Goal: Use online tool/utility: Utilize a website feature to perform a specific function

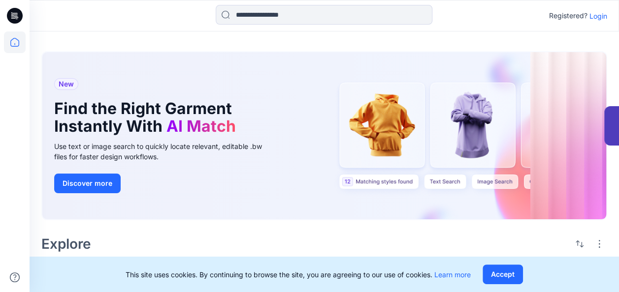
click at [601, 11] on p "Login" at bounding box center [598, 16] width 18 height 10
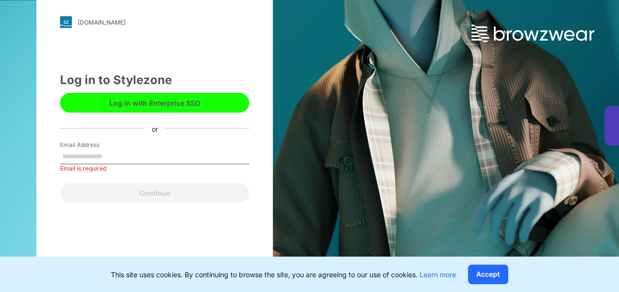
drag, startPoint x: 109, startPoint y: 105, endPoint x: 73, endPoint y: 100, distance: 36.3
click at [73, 100] on button "Log in with Enterprise SSO" at bounding box center [154, 103] width 189 height 20
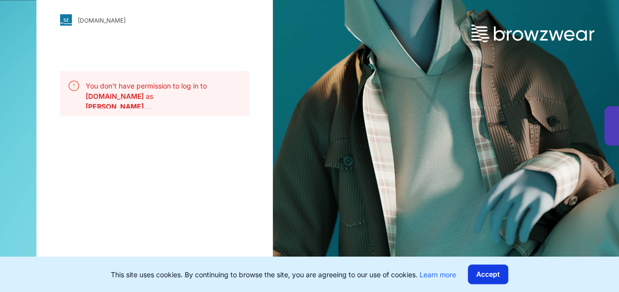
click at [479, 277] on button "Accept" at bounding box center [488, 275] width 40 height 20
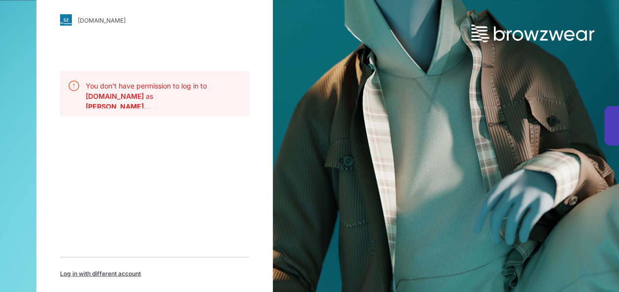
click at [123, 274] on span "Log in with different account" at bounding box center [100, 274] width 81 height 9
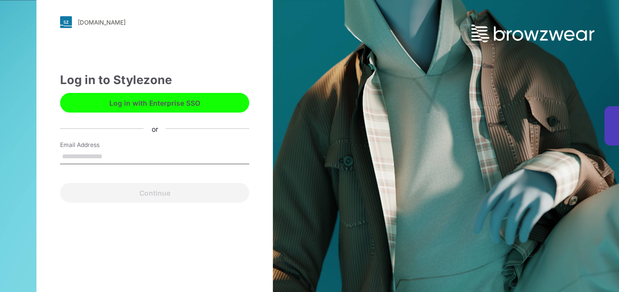
click at [110, 106] on button "Log in with Enterprise SSO" at bounding box center [154, 103] width 189 height 20
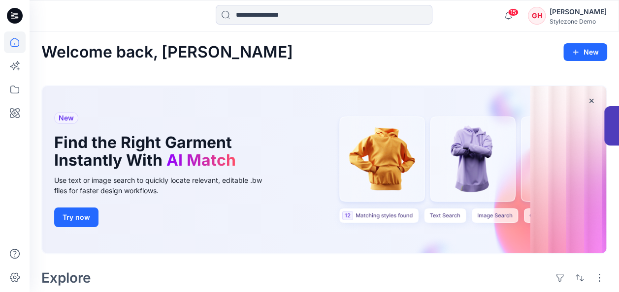
click at [461, 59] on div "Welcome back, Gregory New" at bounding box center [324, 52] width 566 height 18
click at [533, 52] on div "Welcome back, Gregory New" at bounding box center [324, 52] width 566 height 18
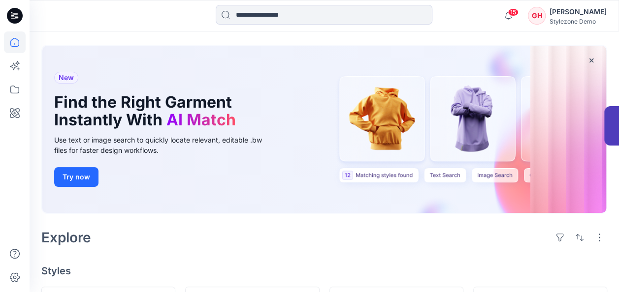
scroll to position [41, 0]
click at [589, 56] on icon "button" at bounding box center [591, 60] width 8 height 8
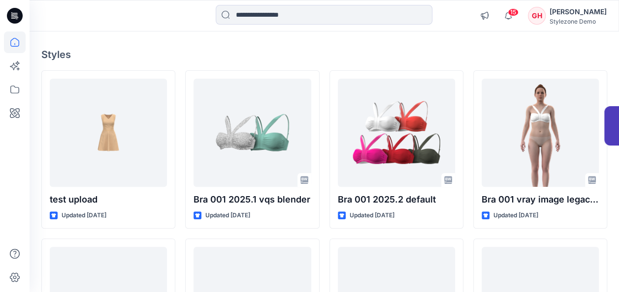
scroll to position [0, 0]
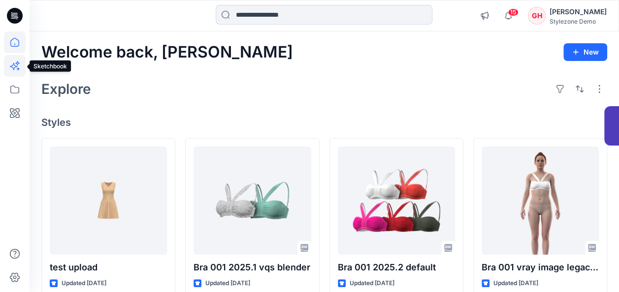
click at [17, 67] on icon at bounding box center [15, 66] width 22 height 22
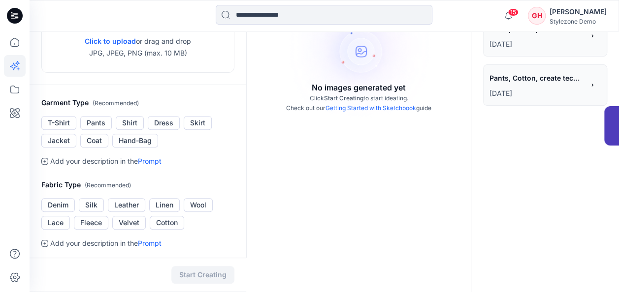
scroll to position [52, 0]
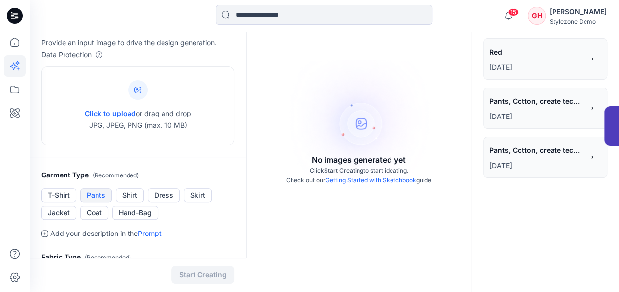
click at [100, 199] on button "Pants" at bounding box center [95, 196] width 31 height 14
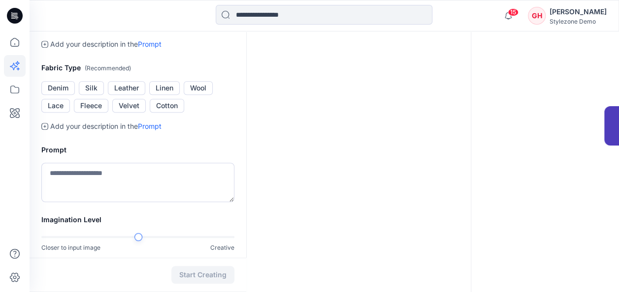
scroll to position [244, 0]
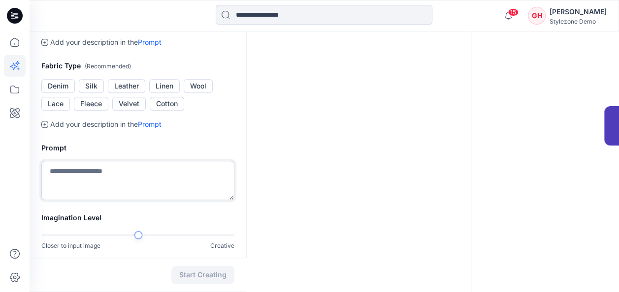
click at [144, 192] on textarea at bounding box center [137, 180] width 193 height 39
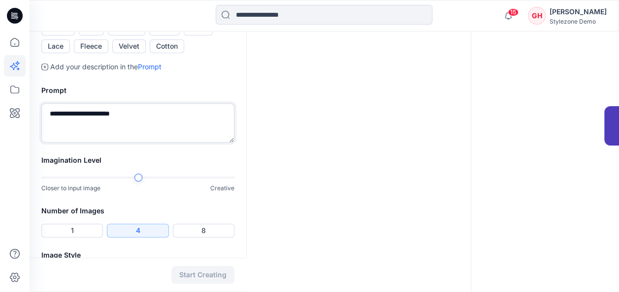
scroll to position [302, 0]
click at [222, 176] on div at bounding box center [224, 177] width 19 height 2
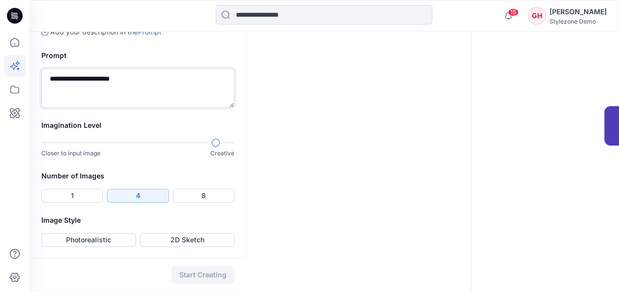
type textarea "**********"
click at [173, 273] on div "Start Creating" at bounding box center [138, 275] width 217 height 34
click at [93, 237] on button "Photorealistic" at bounding box center [88, 240] width 94 height 14
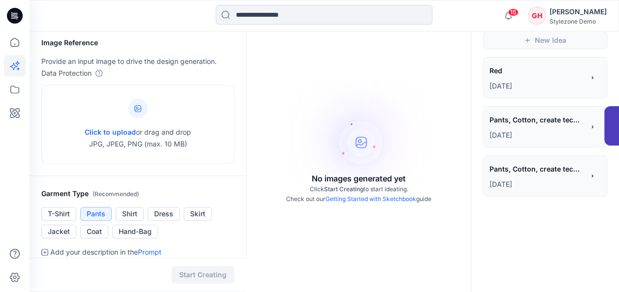
scroll to position [0, 0]
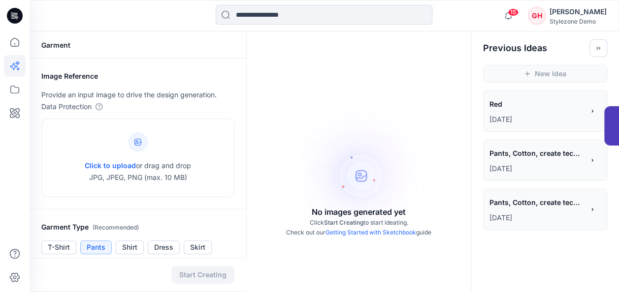
click at [187, 283] on div "Start Creating" at bounding box center [138, 275] width 217 height 34
drag, startPoint x: 593, startPoint y: 42, endPoint x: 372, endPoint y: 86, distance: 225.2
click at [372, 86] on div "No images generated yet Click Start Creating to start ideating. Check out our G…" at bounding box center [359, 177] width 224 height 292
click at [14, 114] on icon at bounding box center [15, 113] width 22 height 22
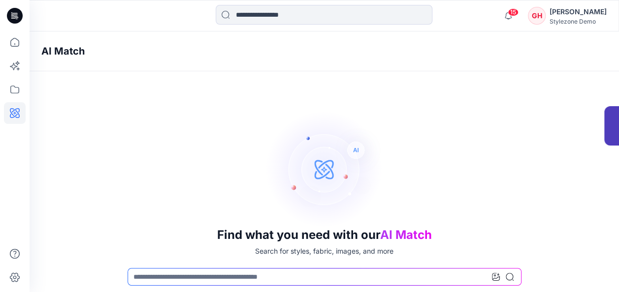
scroll to position [66, 0]
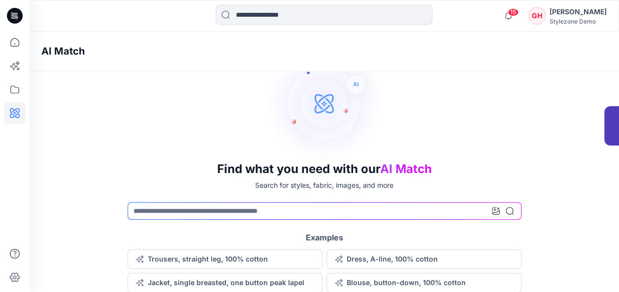
click at [172, 248] on div "Examples Trousers, straight leg, 100% cotton Dress, A-line, 100% cotton Jacket,…" at bounding box center [324, 262] width 394 height 61
click at [172, 253] on button "Trousers, straight leg, 100% cotton" at bounding box center [224, 260] width 195 height 20
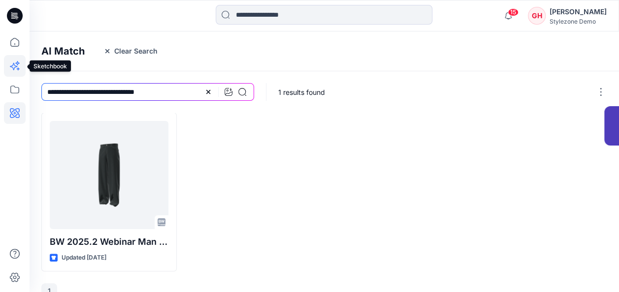
click at [13, 64] on icon at bounding box center [13, 66] width 7 height 7
